Goal: Information Seeking & Learning: Learn about a topic

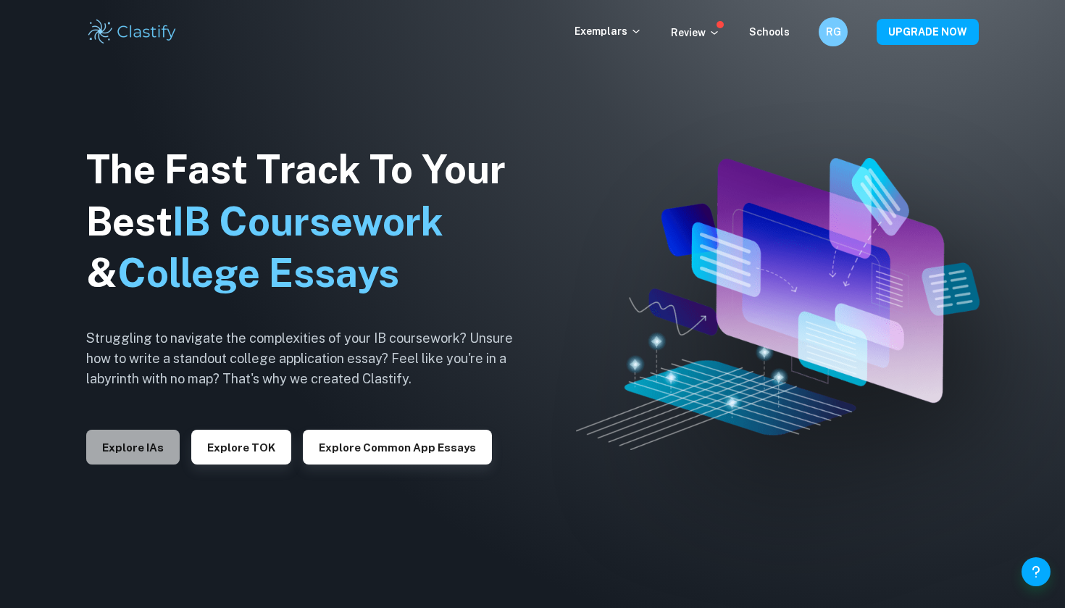
click at [133, 443] on button "Explore IAs" at bounding box center [132, 447] width 93 height 35
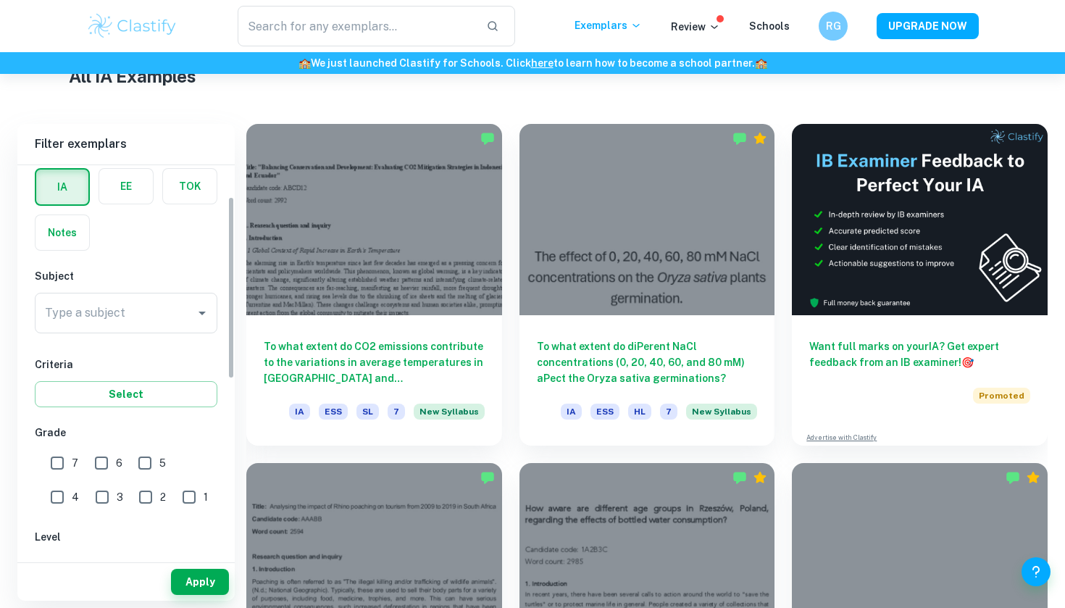
scroll to position [67, 0]
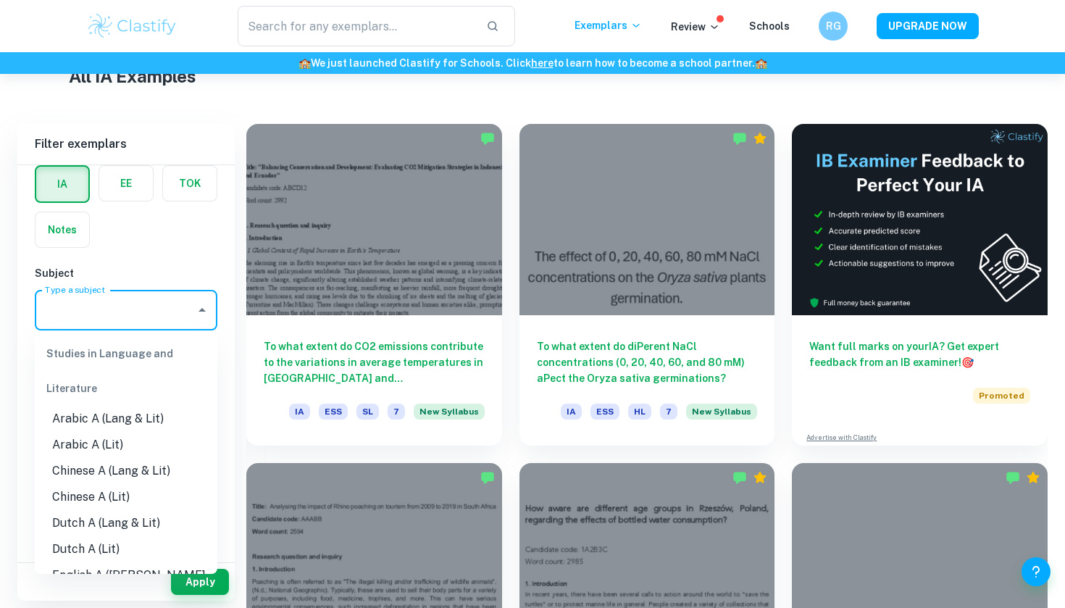
click at [149, 296] on input "Type a subject" at bounding box center [115, 310] width 148 height 28
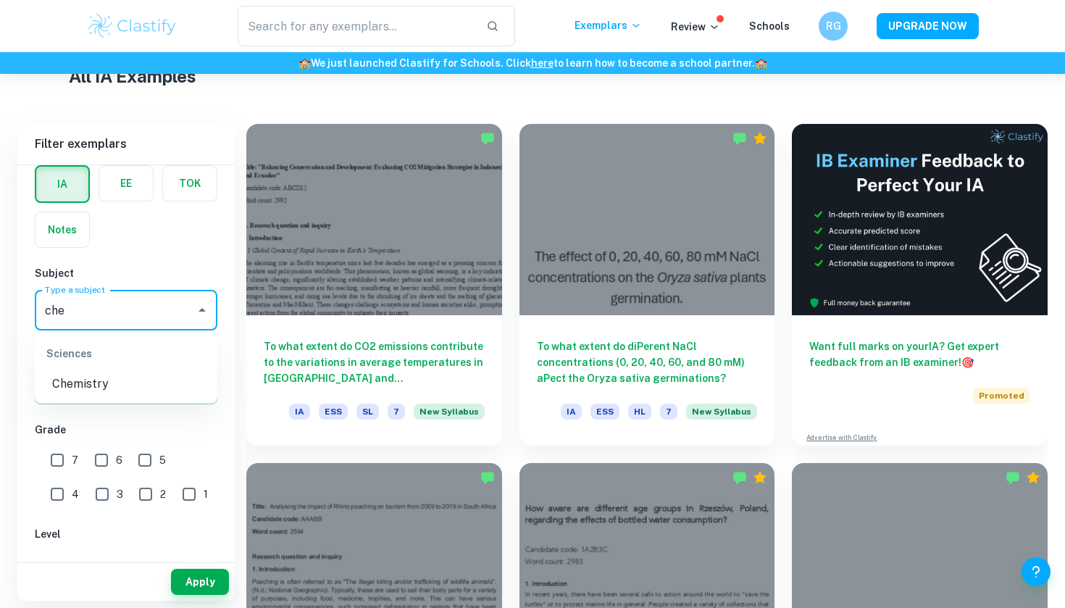
click at [159, 374] on li "Chemistry" at bounding box center [126, 384] width 183 height 26
type input "Chemistry"
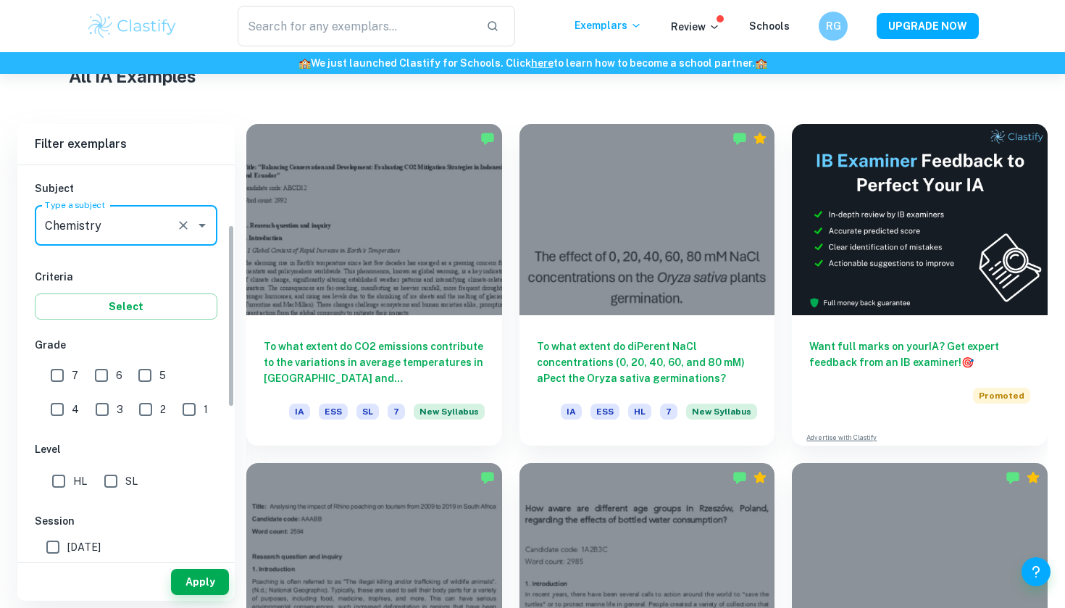
scroll to position [170, 0]
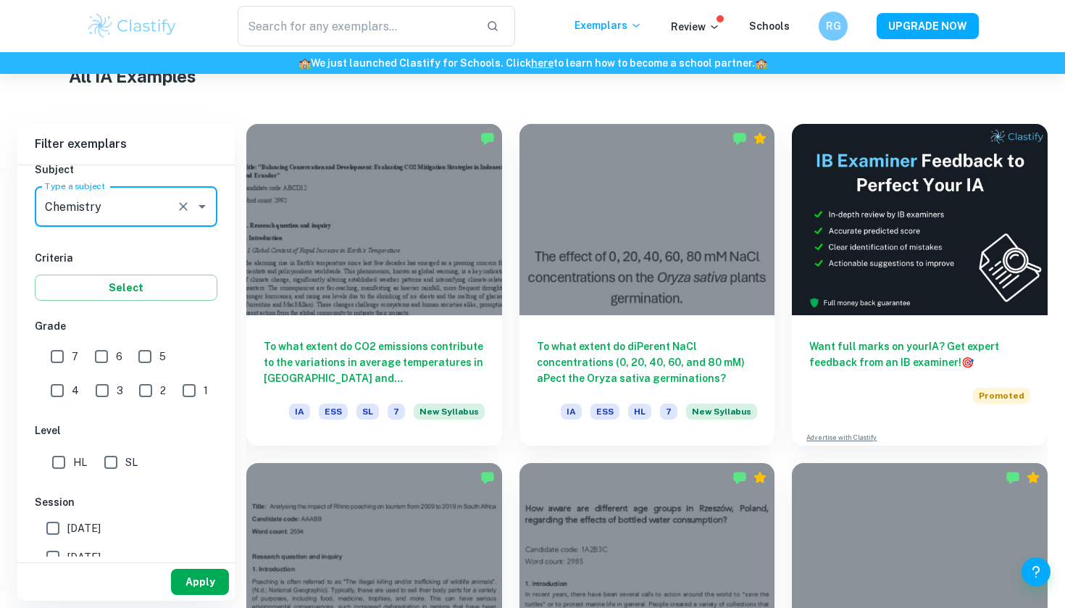
click at [193, 581] on button "Apply" at bounding box center [200, 582] width 58 height 26
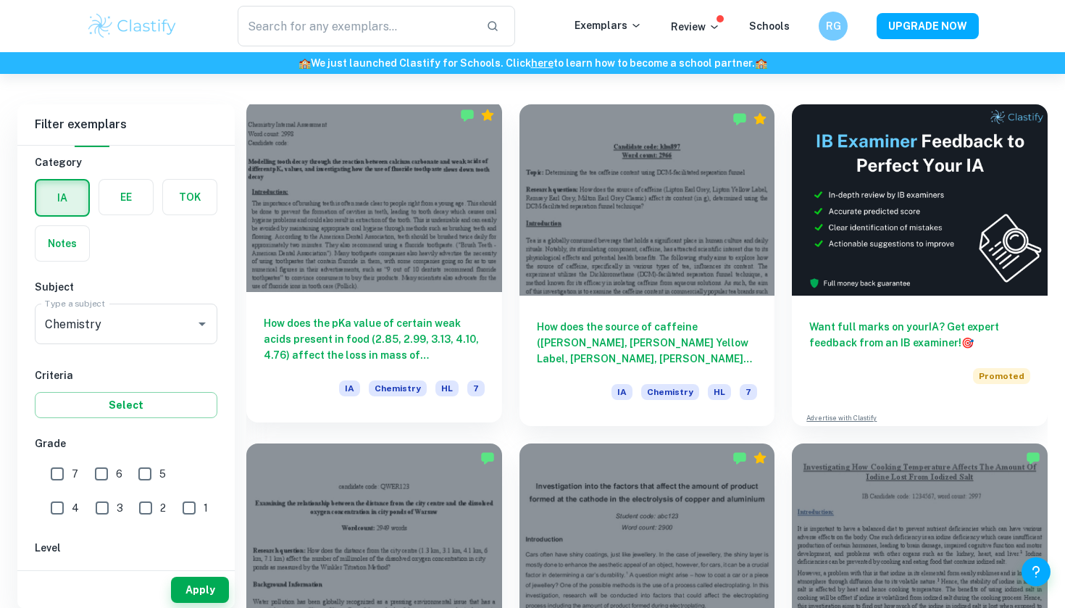
scroll to position [393, 0]
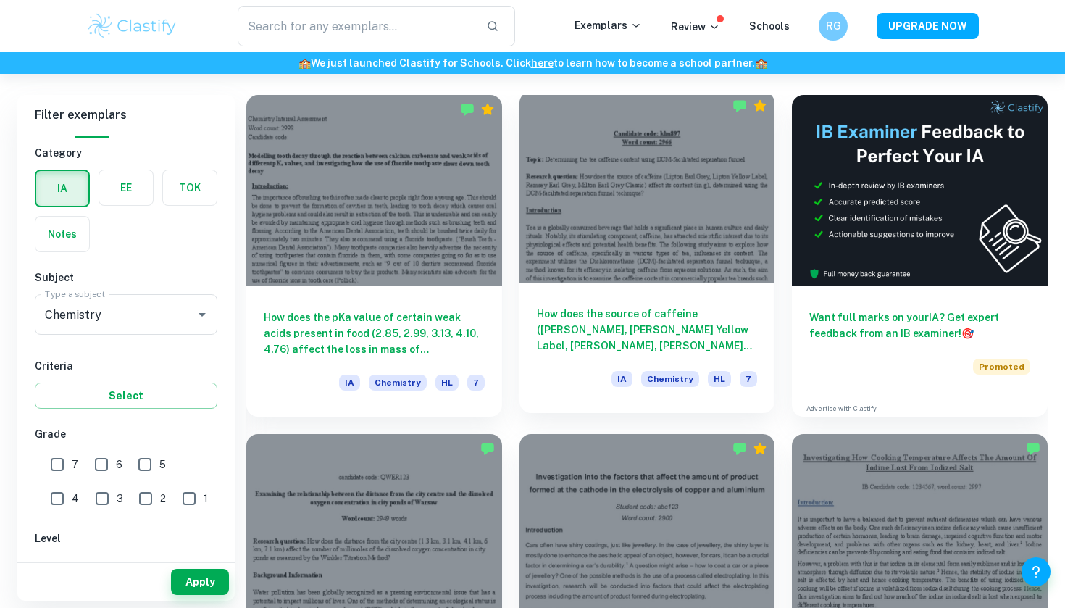
click at [605, 309] on h6 "How does the source of caffeine ([PERSON_NAME], [PERSON_NAME] Yellow Label, [PE…" at bounding box center [647, 330] width 221 height 48
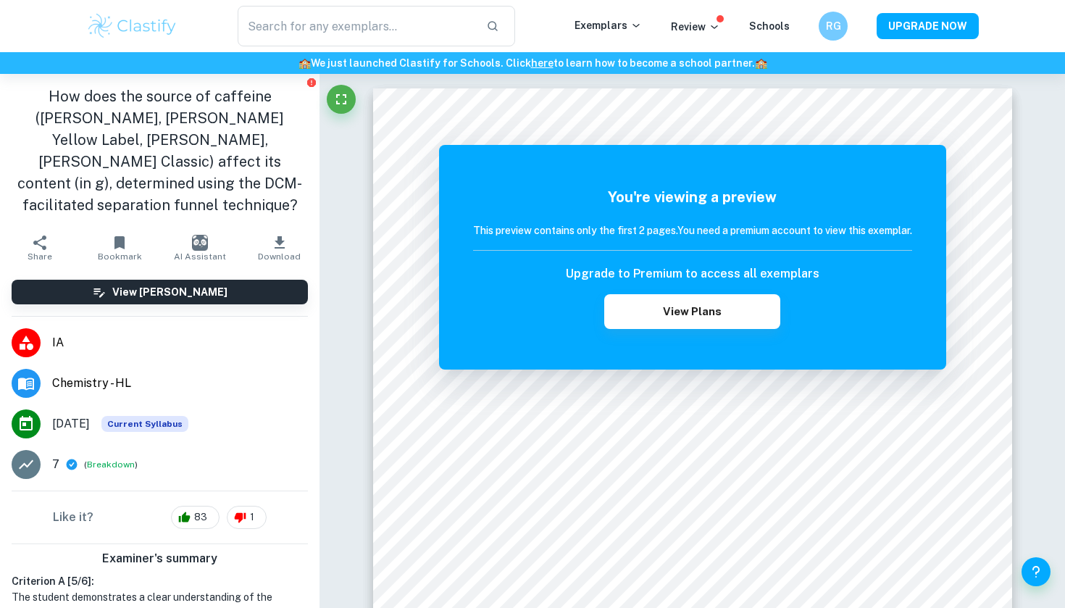
scroll to position [1, 0]
